Goal: Task Accomplishment & Management: Manage account settings

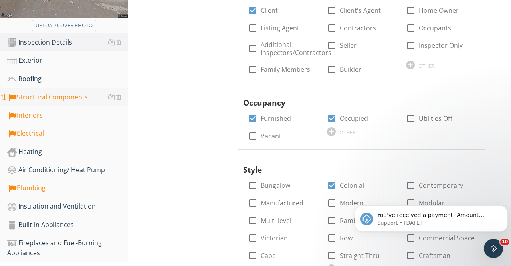
scroll to position [207, 0]
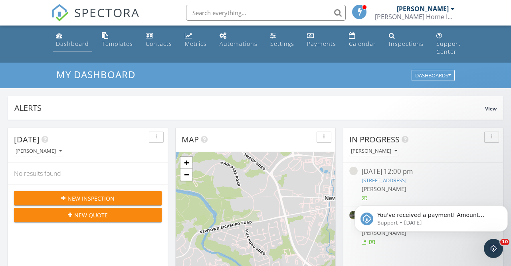
click at [66, 45] on div "Dashboard" at bounding box center [72, 44] width 33 height 8
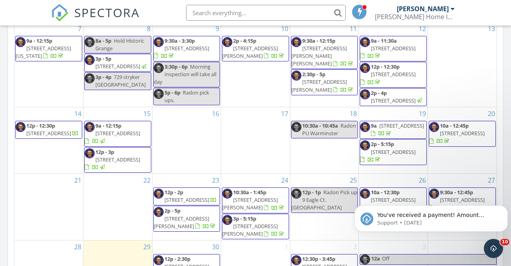
scroll to position [681, 0]
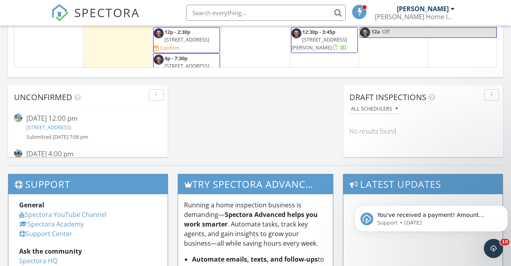
click at [172, 43] on span "12 Tanglewood Ln, Levittown 19054" at bounding box center [186, 39] width 45 height 7
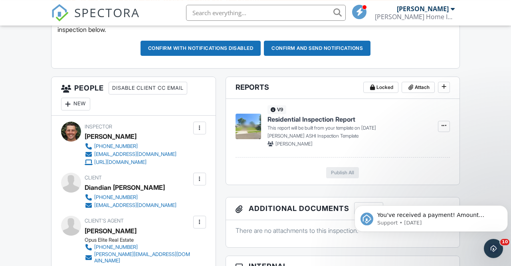
scroll to position [227, 0]
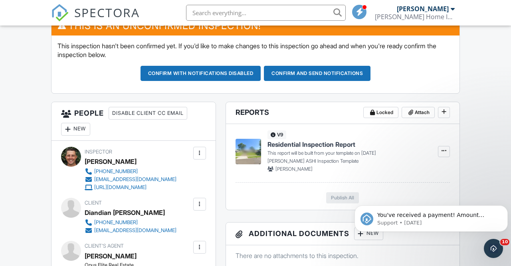
click at [76, 136] on div "New" at bounding box center [75, 129] width 29 height 13
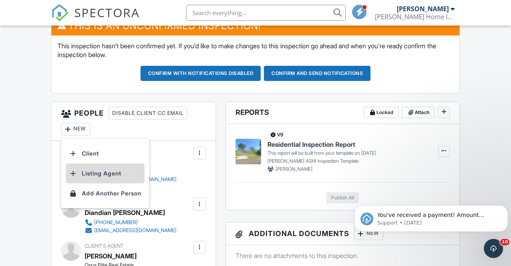
click at [106, 184] on li "Listing Agent" at bounding box center [105, 174] width 79 height 20
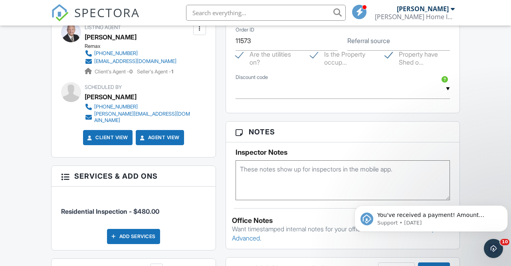
scroll to position [510, 0]
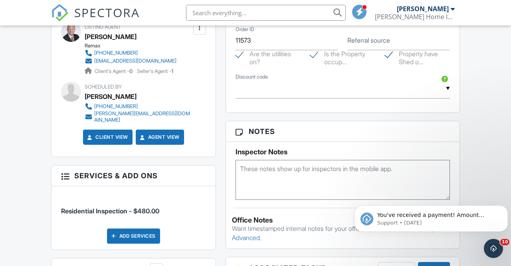
click at [448, 94] on input "text" at bounding box center [342, 89] width 214 height 20
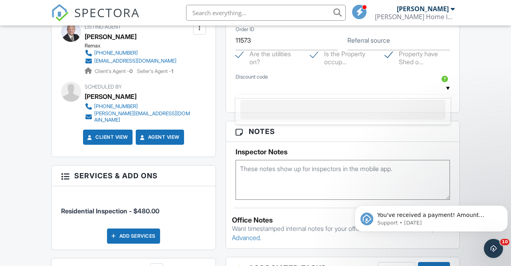
click at [269, 118] on li at bounding box center [342, 110] width 205 height 20
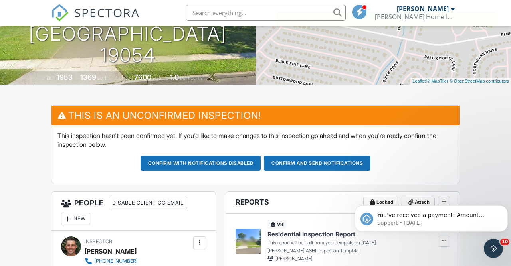
scroll to position [0, 0]
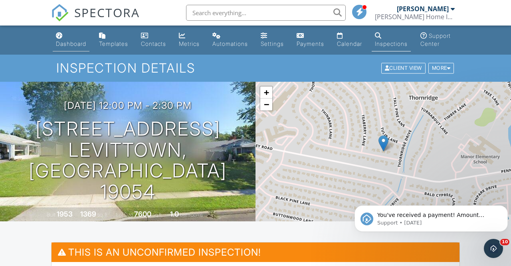
click at [76, 45] on div "Dashboard" at bounding box center [71, 43] width 30 height 7
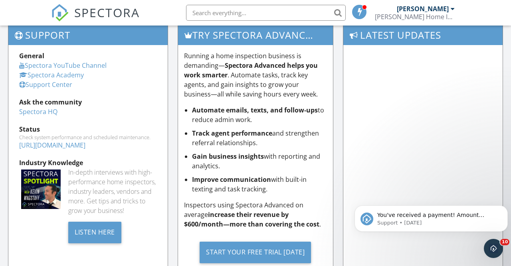
scroll to position [872, 0]
